Goal: Task Accomplishment & Management: Complete application form

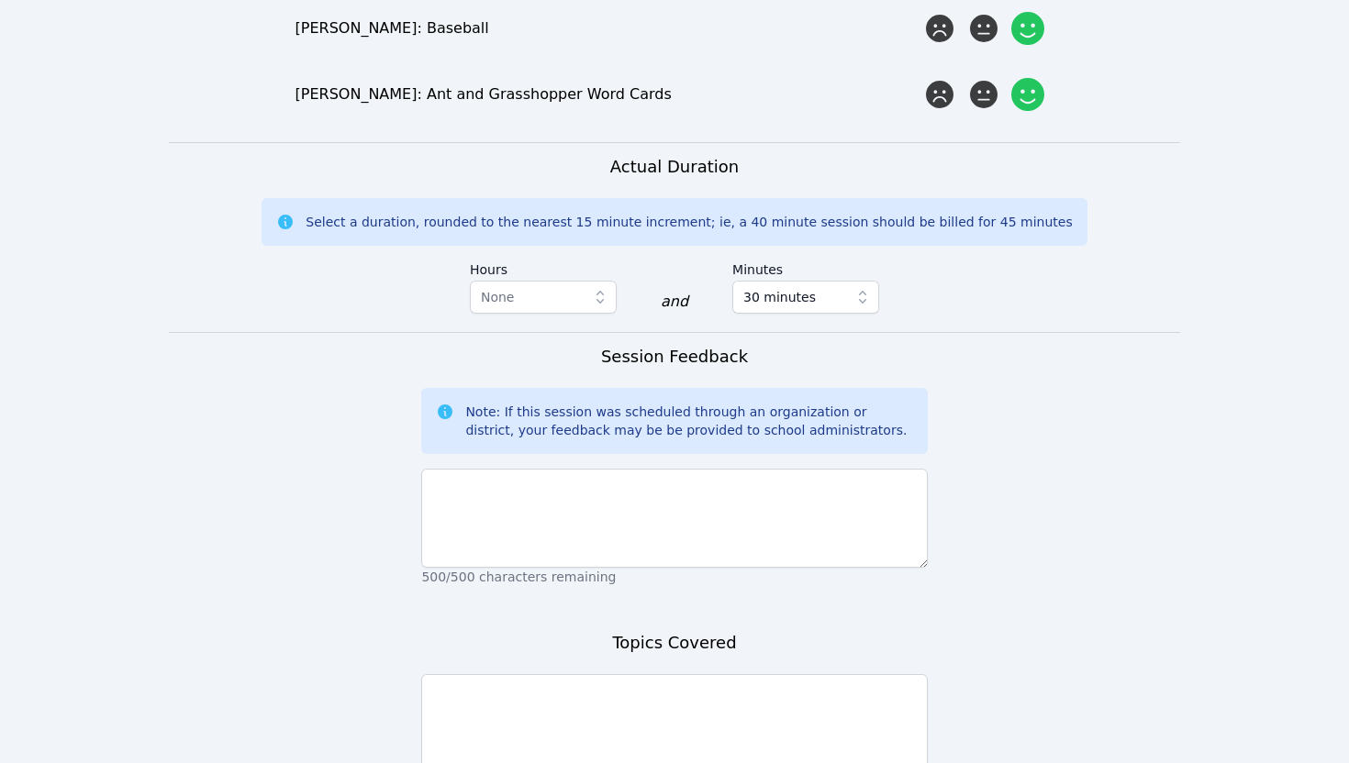
scroll to position [2547, 0]
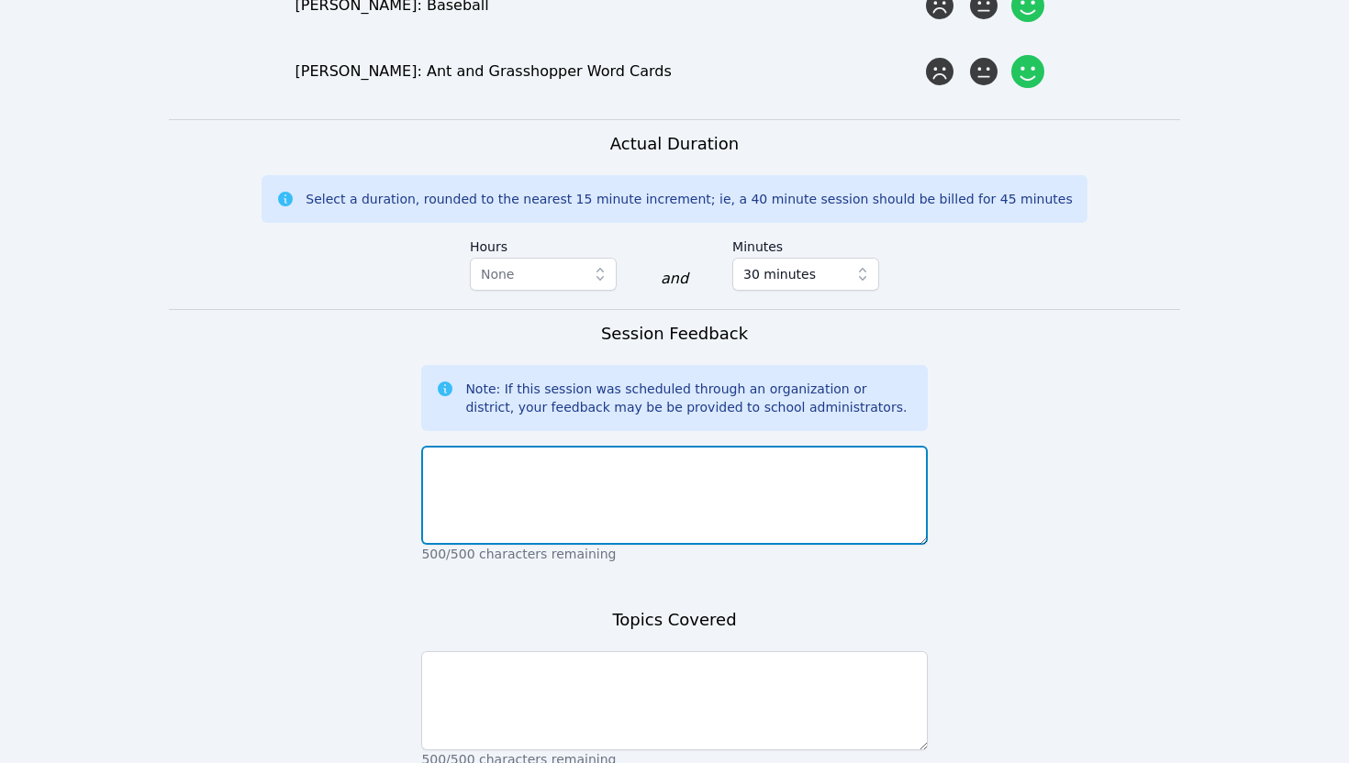
click at [532, 446] on textarea at bounding box center [674, 495] width 506 height 99
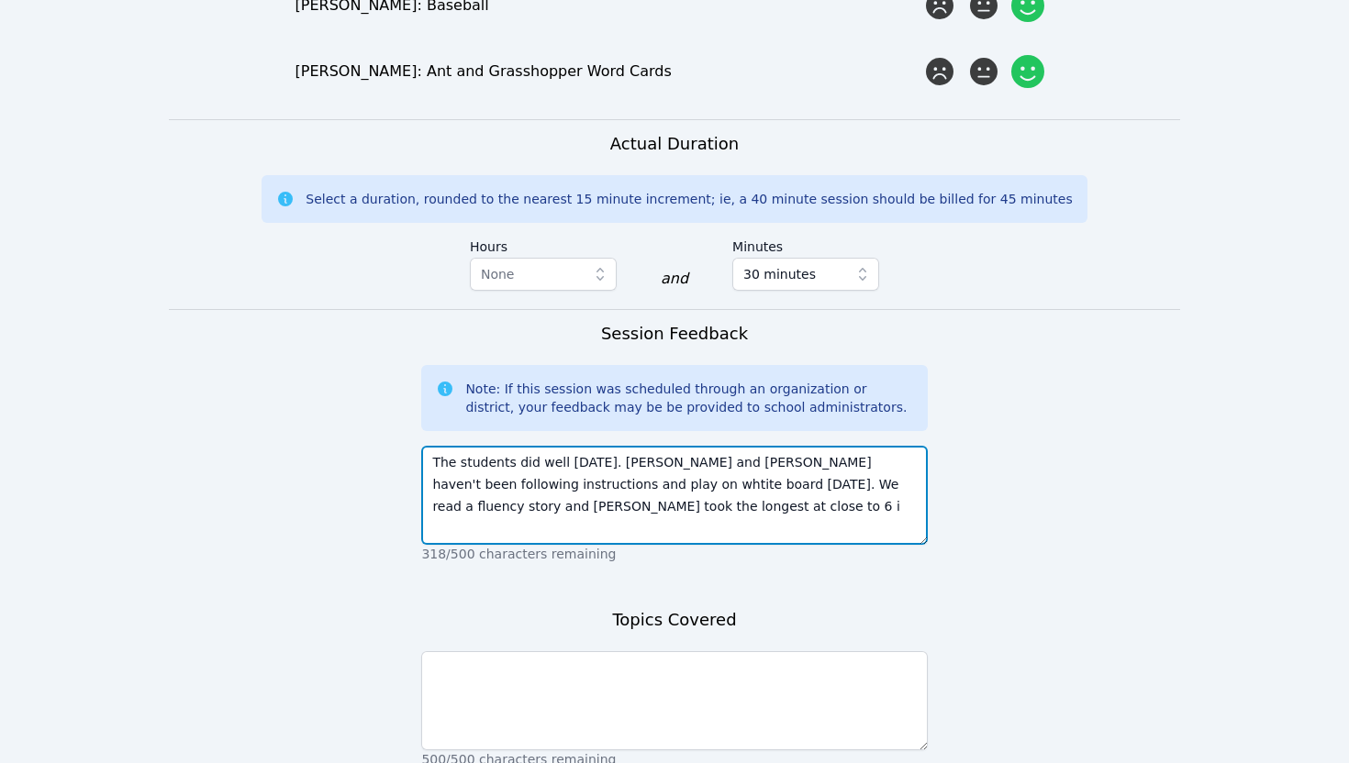
drag, startPoint x: 754, startPoint y: 450, endPoint x: 834, endPoint y: 421, distance: 84.7
click at [834, 446] on textarea "The students did well [DATE]. [PERSON_NAME] and [PERSON_NAME] haven't been foll…" at bounding box center [674, 495] width 506 height 99
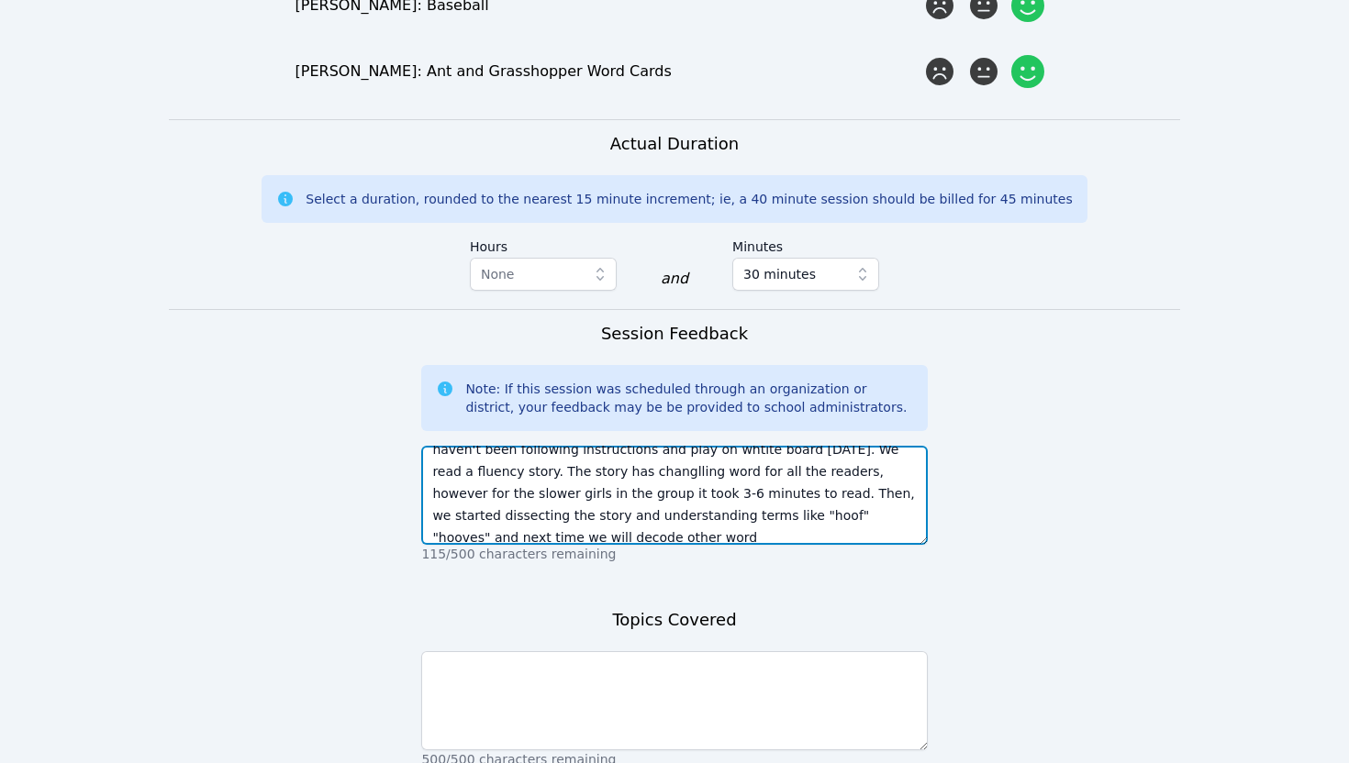
scroll to position [35, 0]
paste textarea "overall. However, [PERSON_NAME] and [PERSON_NAME] needed several reminders to f…"
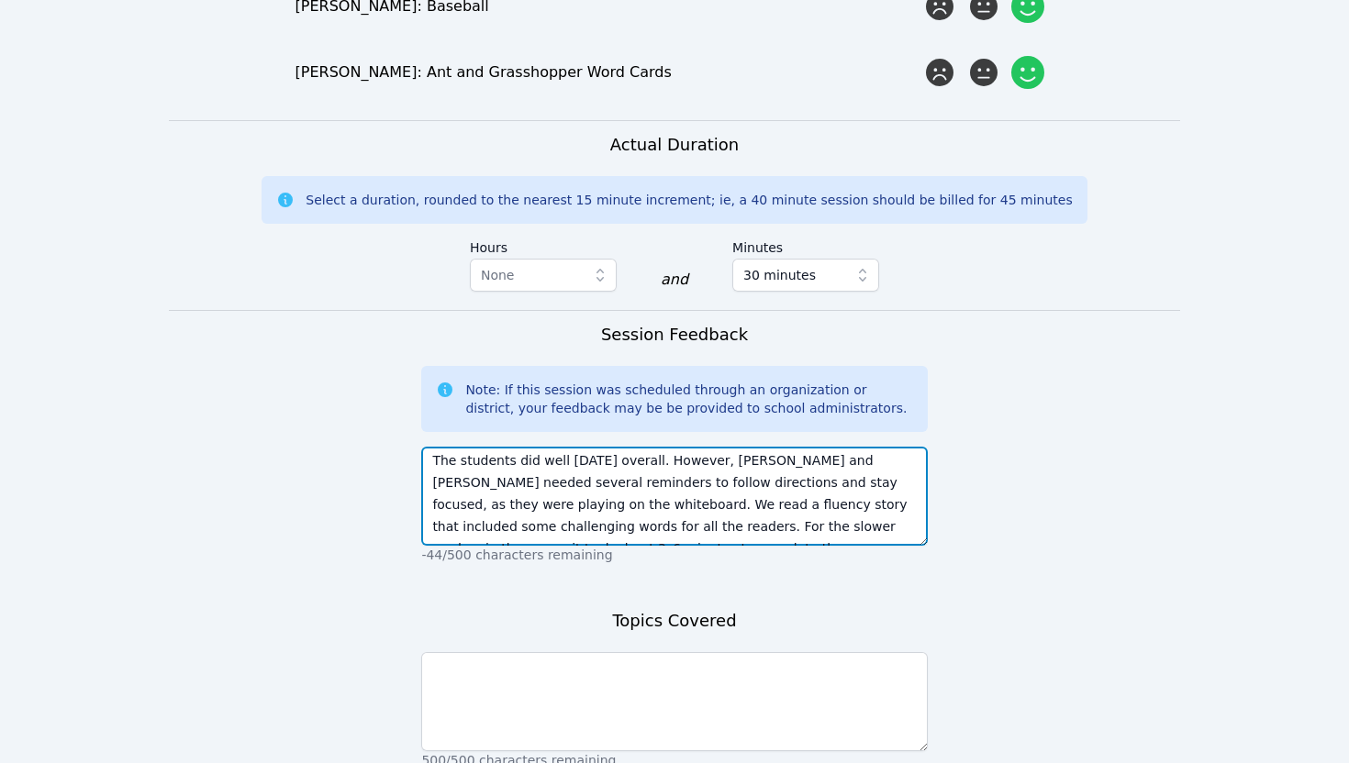
scroll to position [0, 0]
drag, startPoint x: 868, startPoint y: 395, endPoint x: 932, endPoint y: 395, distance: 64.2
click at [489, 447] on textarea "The students did well [DATE] overall. However, [PERSON_NAME] and [PERSON_NAME] …" at bounding box center [674, 496] width 506 height 99
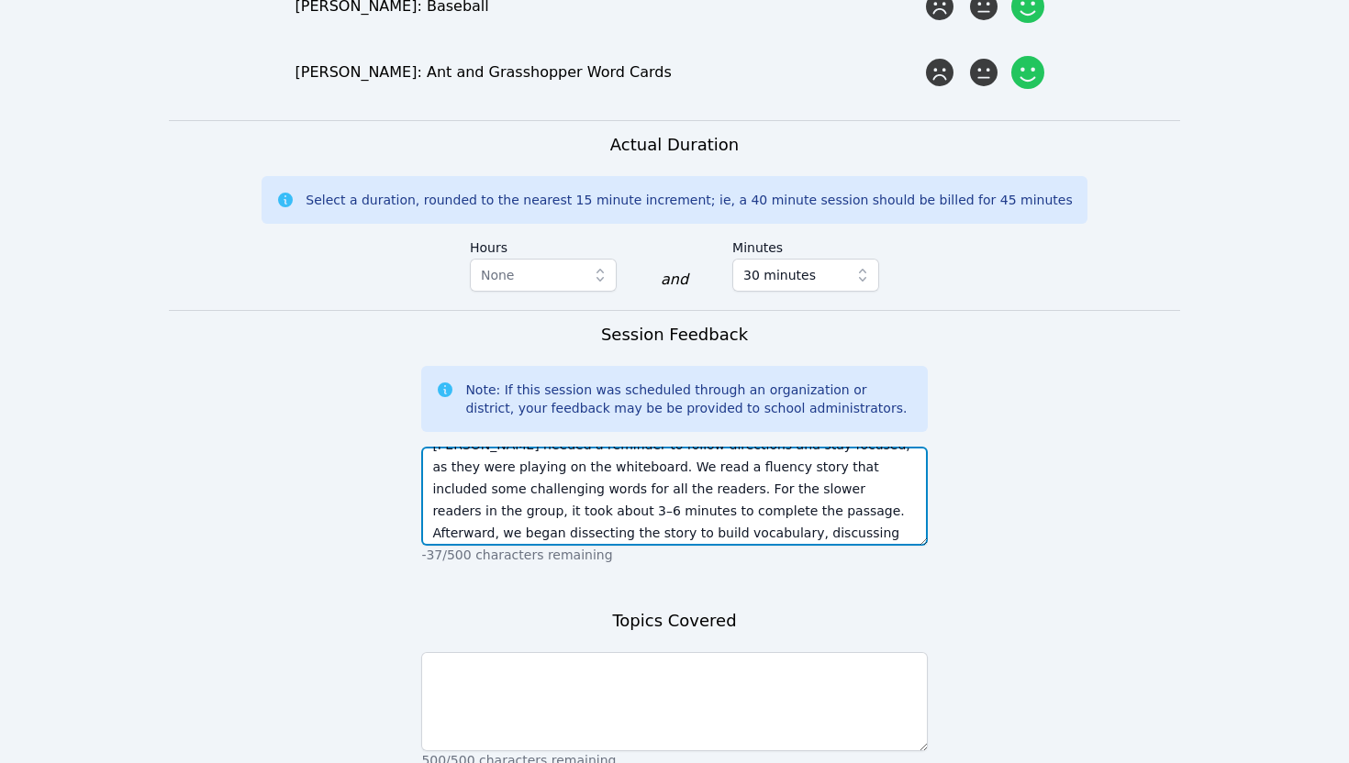
scroll to position [39, 0]
click at [567, 447] on textarea "The students did well [DATE] overall. However, [PERSON_NAME] and [PERSON_NAME] …" at bounding box center [674, 496] width 506 height 99
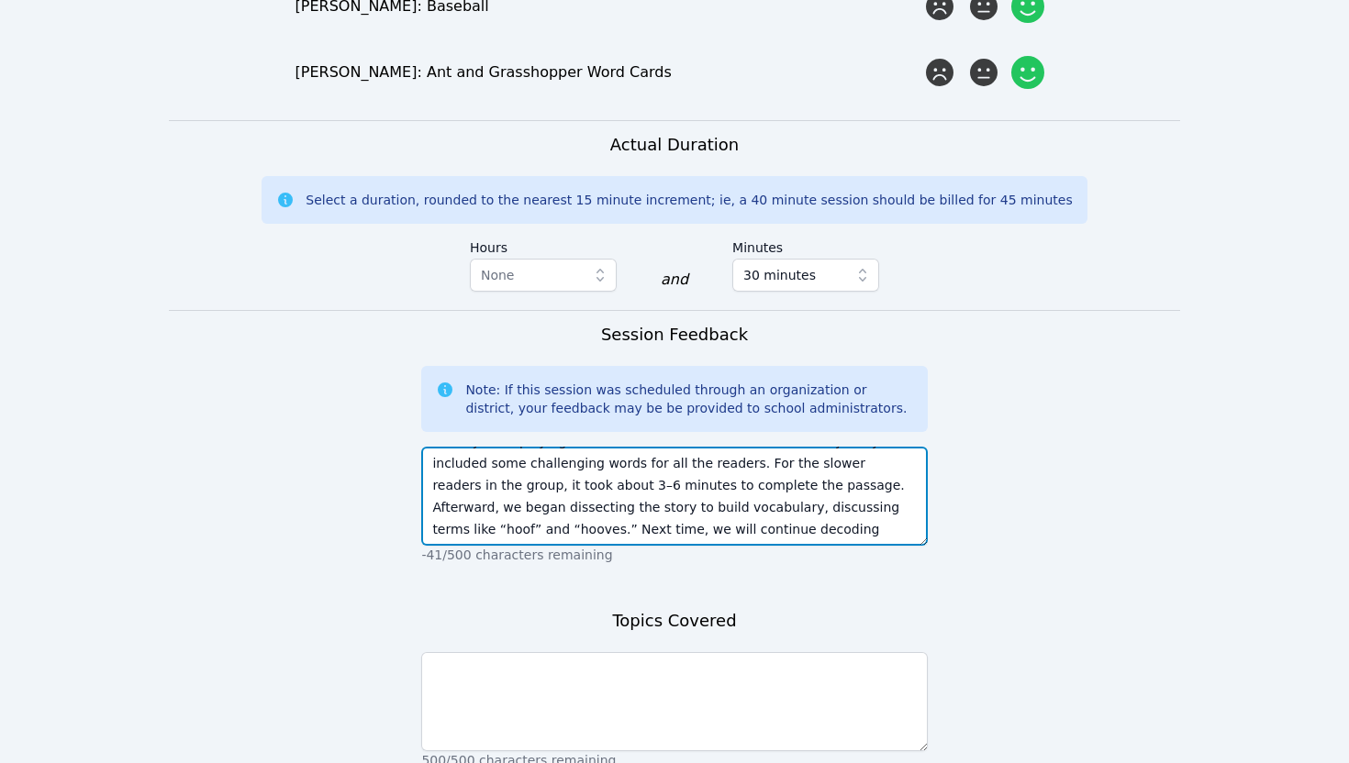
type textarea "The students did well [DATE] overall. However, [PERSON_NAME] and [PERSON_NAME] …"
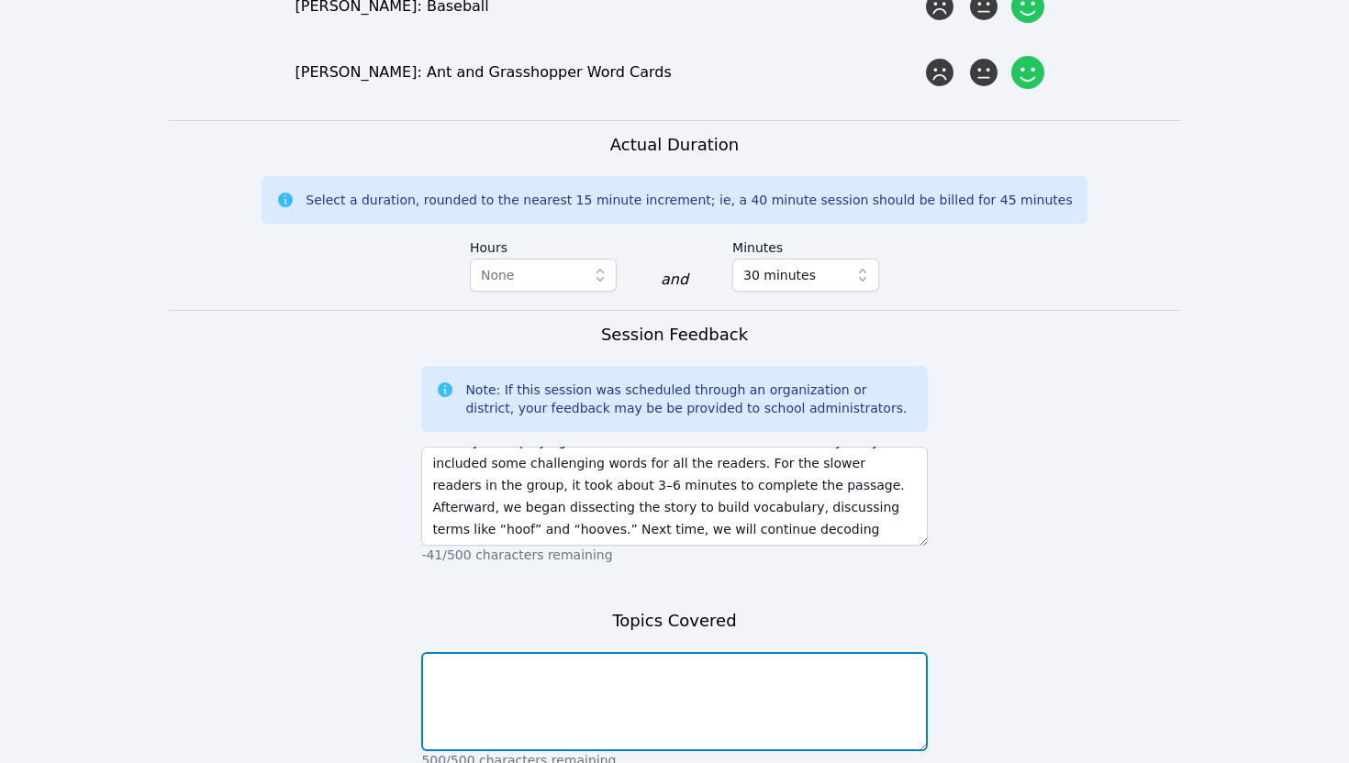
click at [519, 652] on textarea at bounding box center [674, 701] width 506 height 99
type textarea "Fluency and Vocabulary"
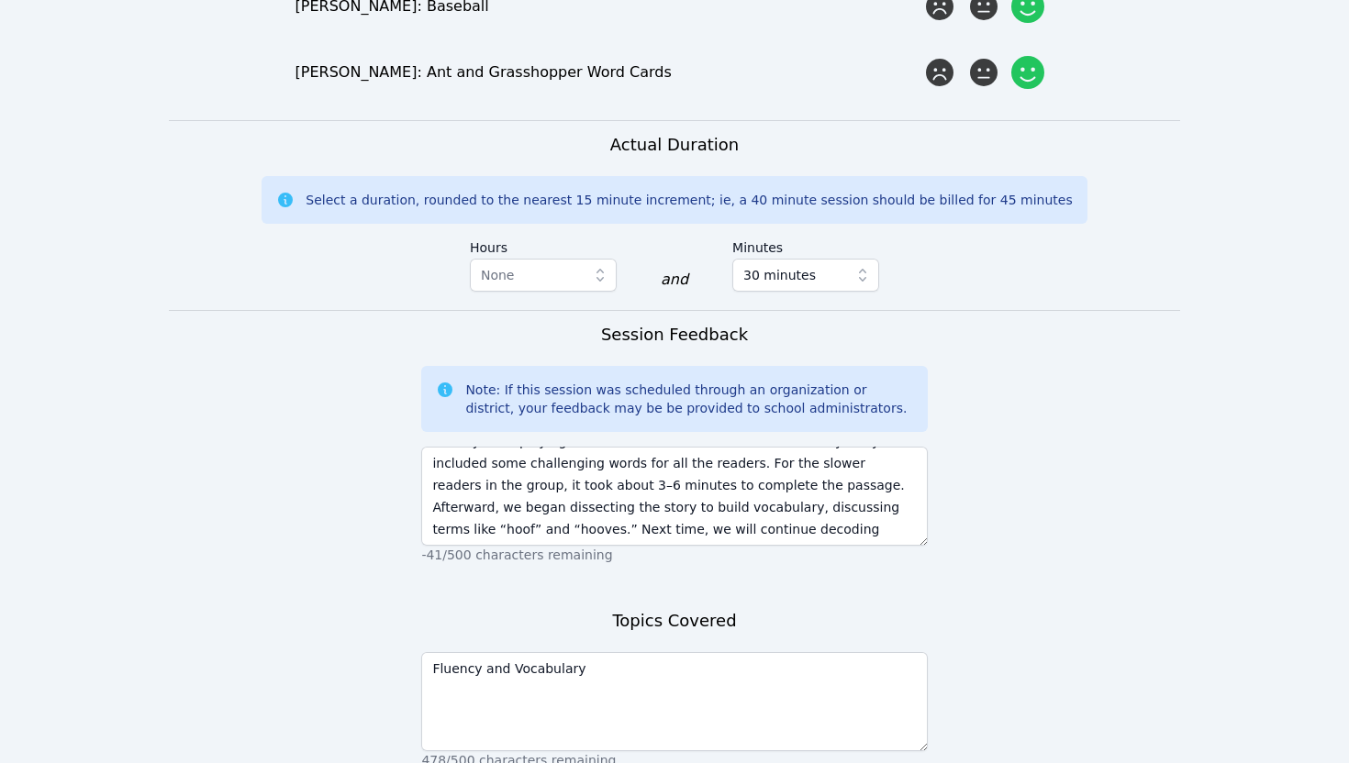
click at [523, 608] on div "Topics Covered Fluency and Vocabulary 478/500 characters remaining" at bounding box center [674, 698] width 506 height 180
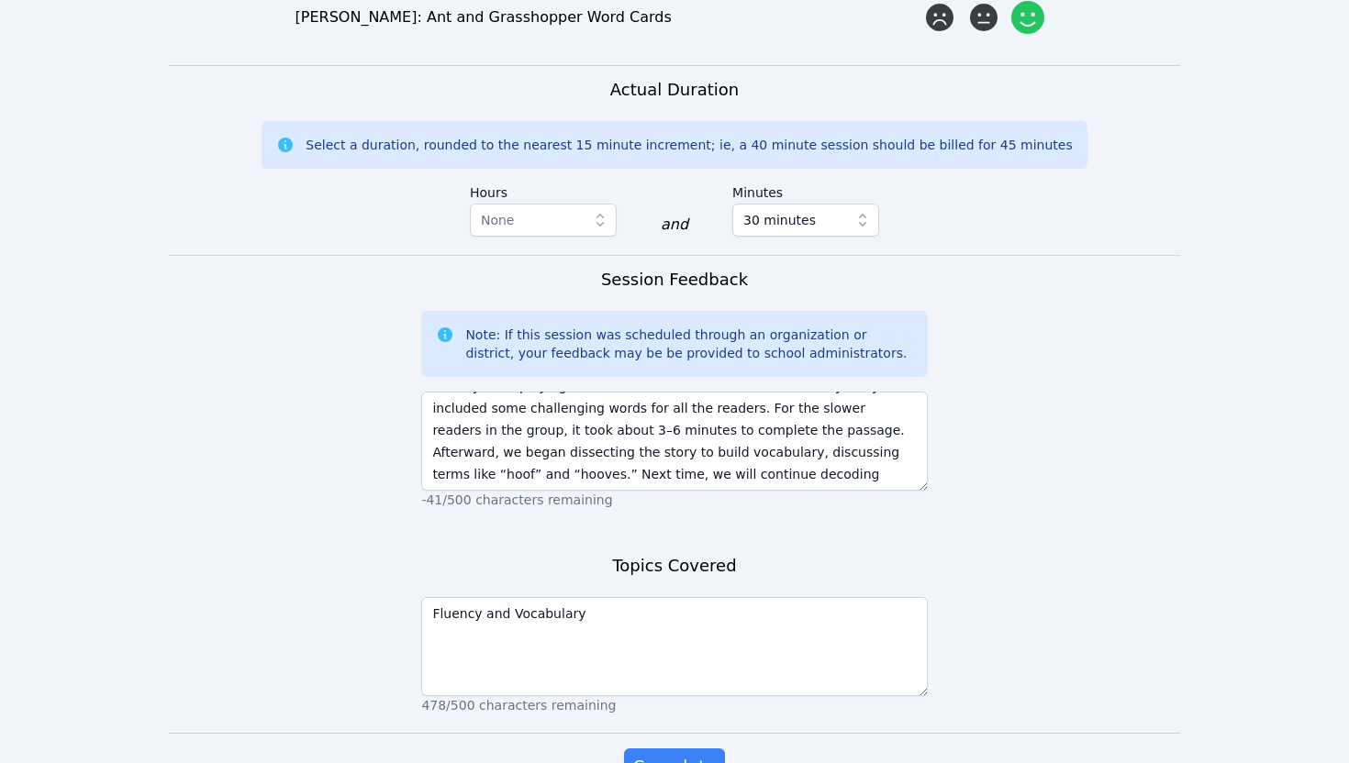
scroll to position [2608, 0]
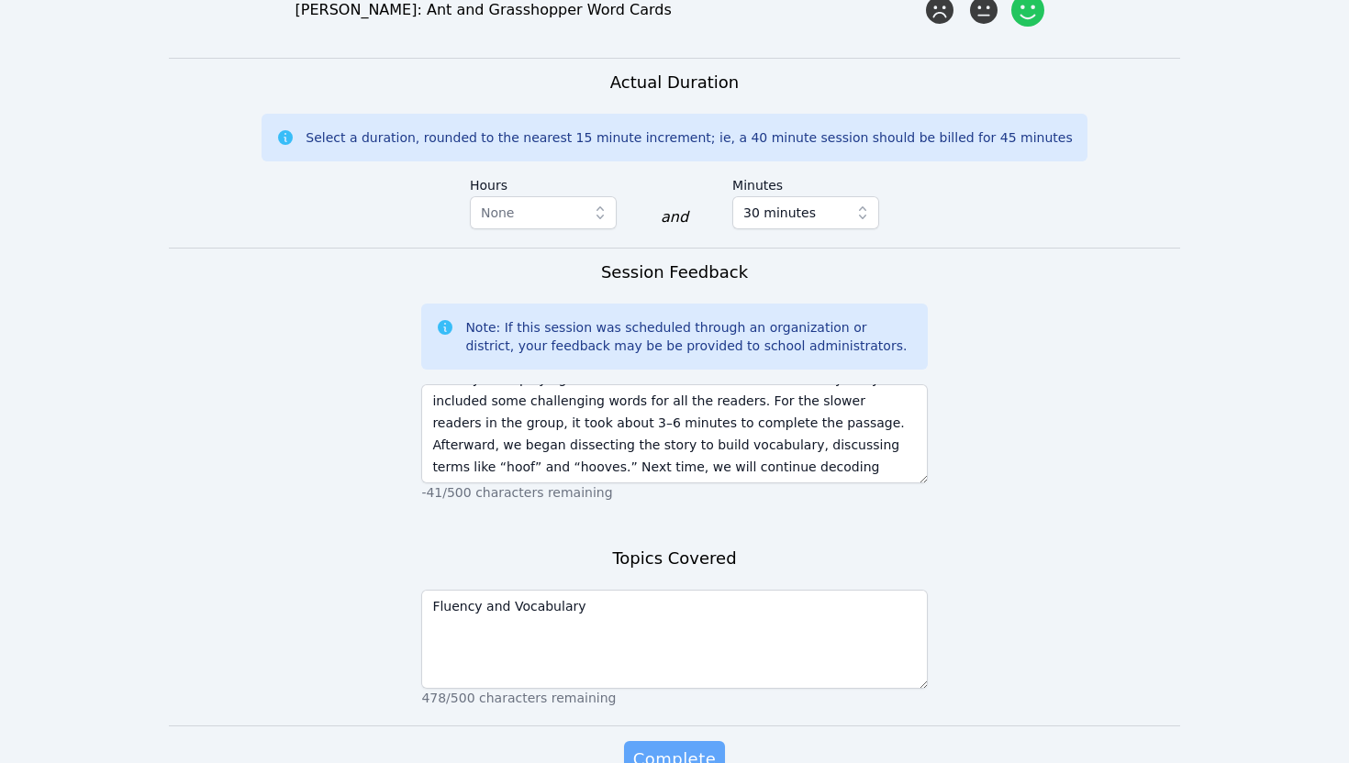
click at [682, 747] on span "Complete" at bounding box center [674, 760] width 83 height 26
